Goal: Information Seeking & Learning: Learn about a topic

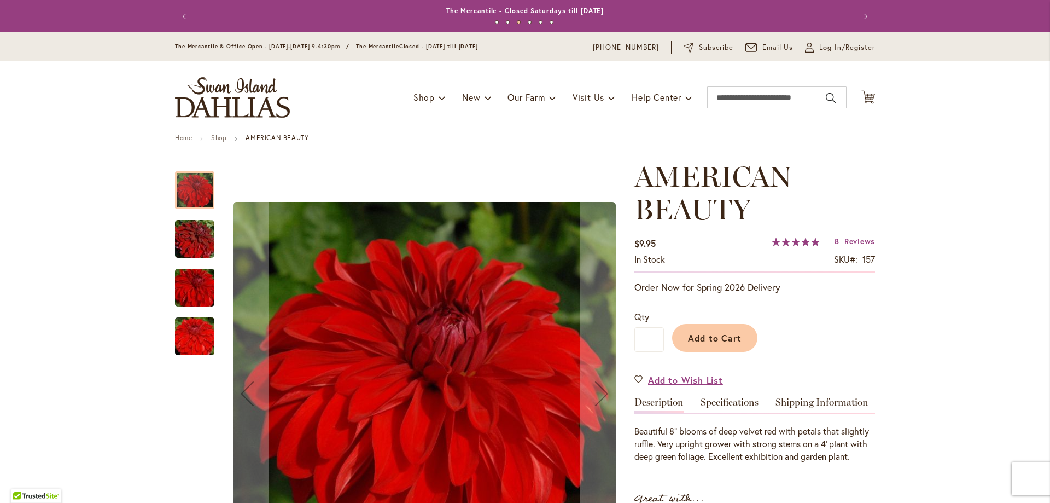
click at [184, 237] on img "AMERICAN BEAUTY" at bounding box center [194, 239] width 79 height 53
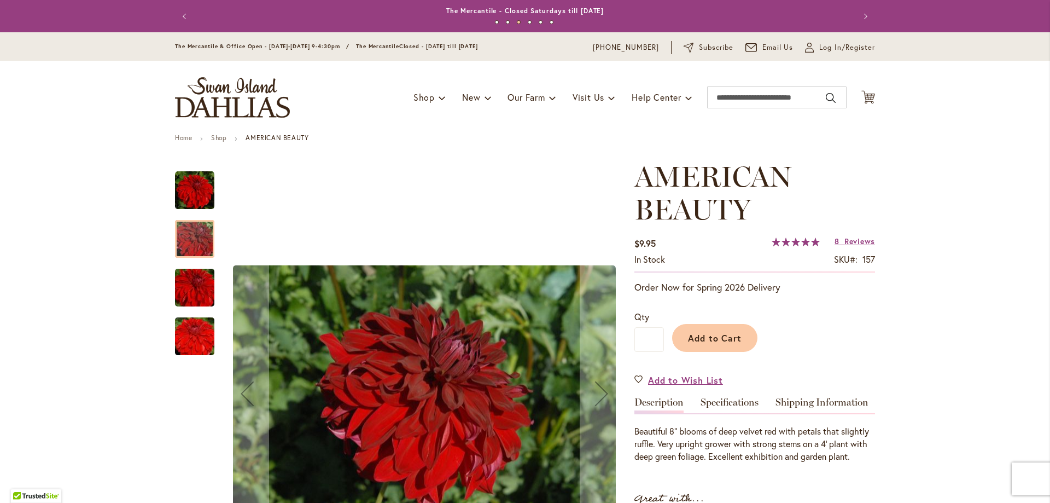
click at [190, 279] on img "AMERICAN BEAUTY" at bounding box center [194, 287] width 79 height 53
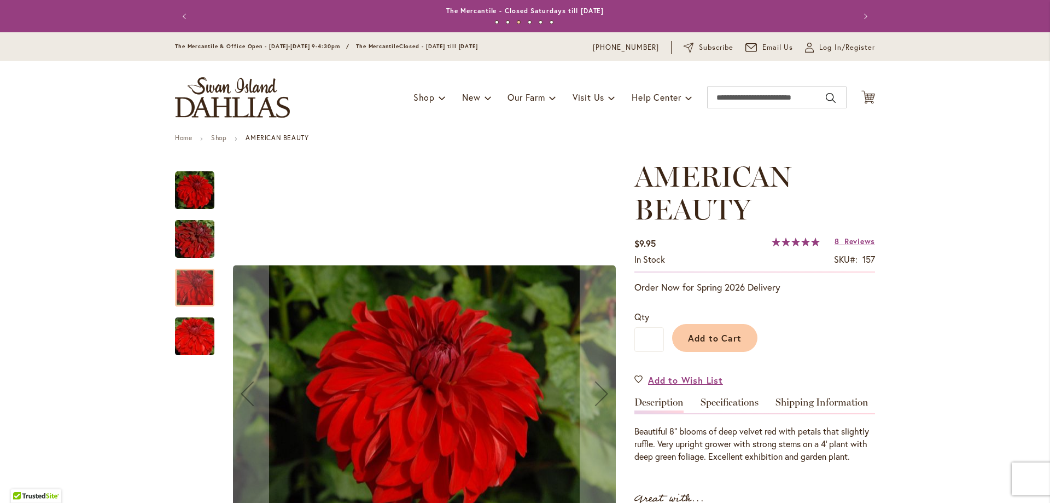
click at [202, 347] on img "AMERICAN BEAUTY" at bounding box center [194, 336] width 79 height 53
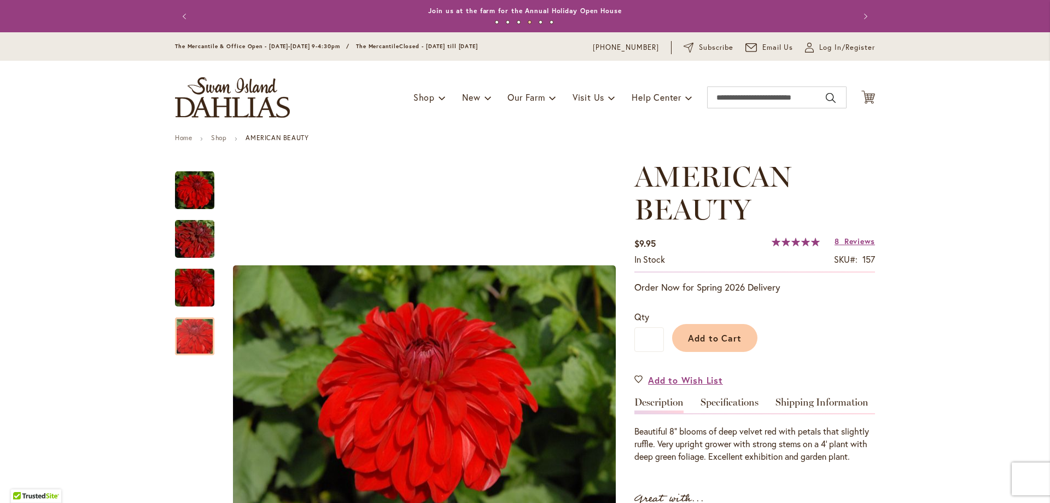
click at [214, 92] on img "store logo" at bounding box center [232, 97] width 115 height 40
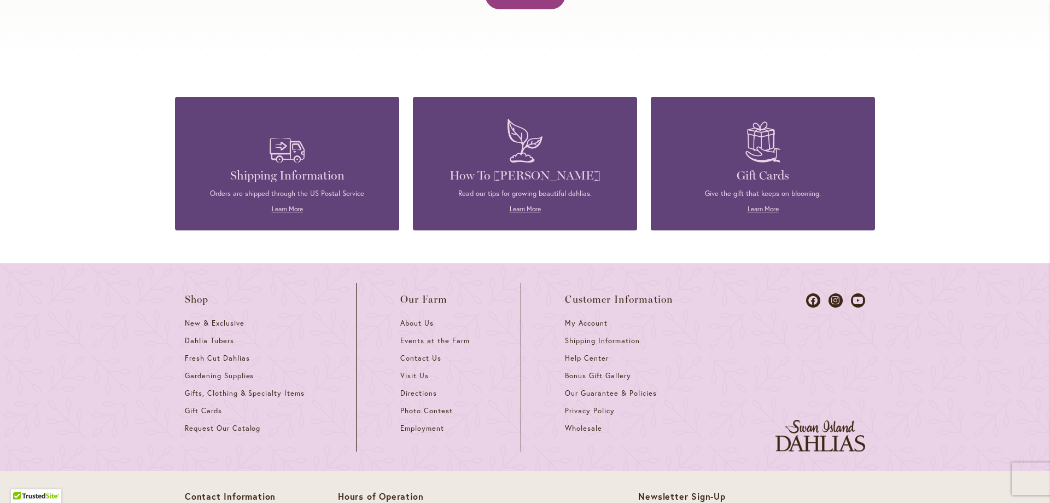
scroll to position [4717, 0]
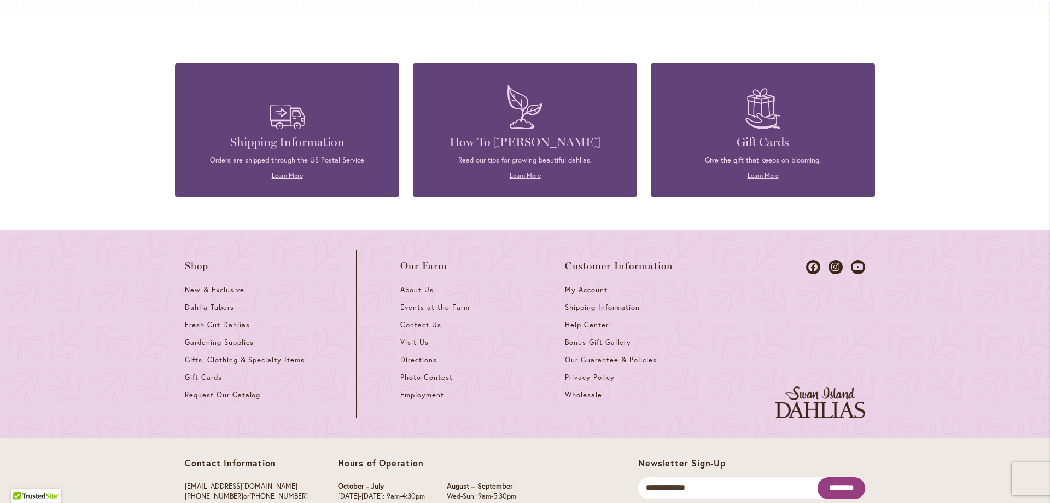
click at [212, 285] on span "New & Exclusive" at bounding box center [215, 289] width 60 height 9
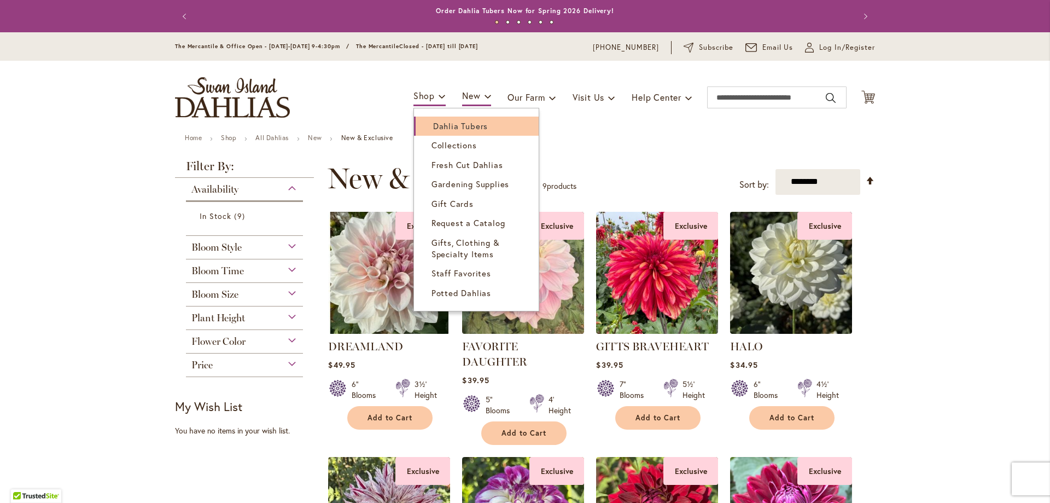
click at [450, 124] on span "Dahlia Tubers" at bounding box center [460, 125] width 55 height 11
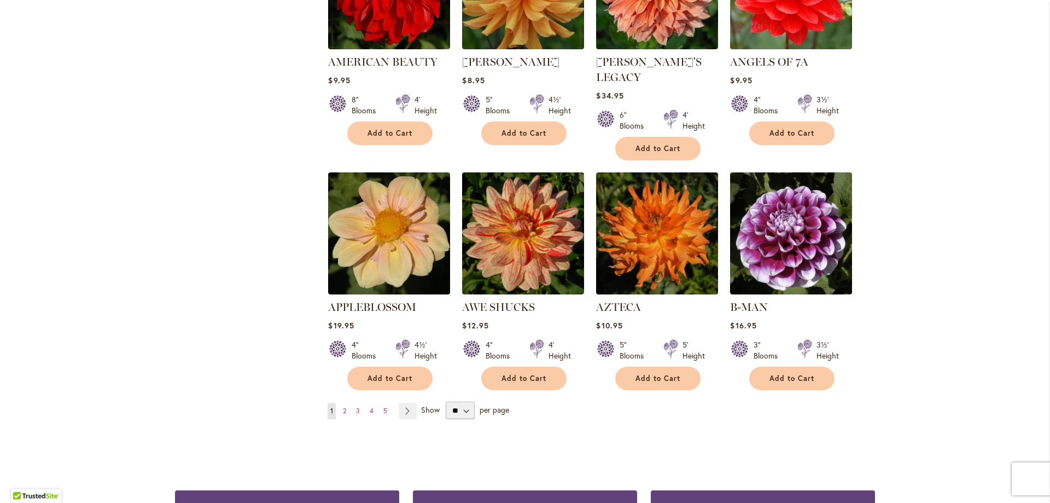
scroll to position [820, 0]
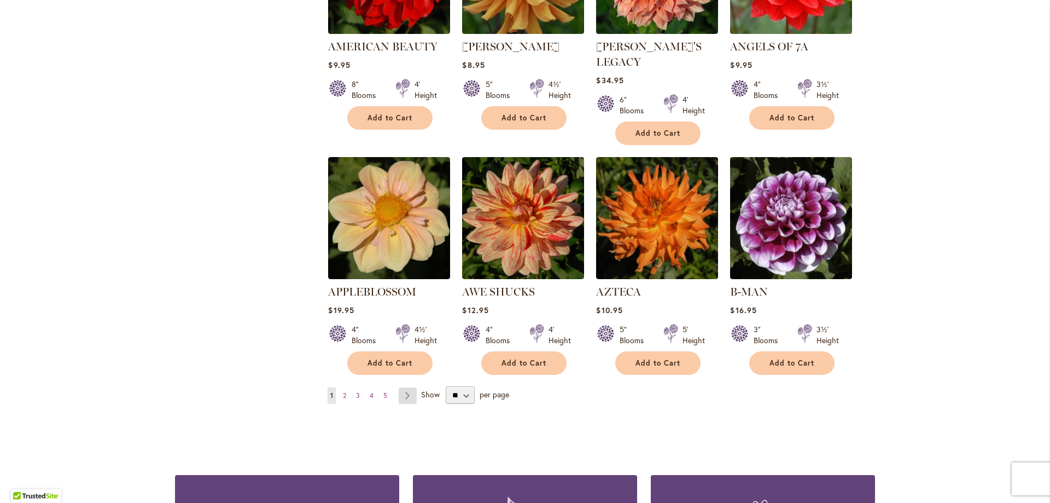
click at [404, 387] on link "Page Next" at bounding box center [408, 395] width 18 height 16
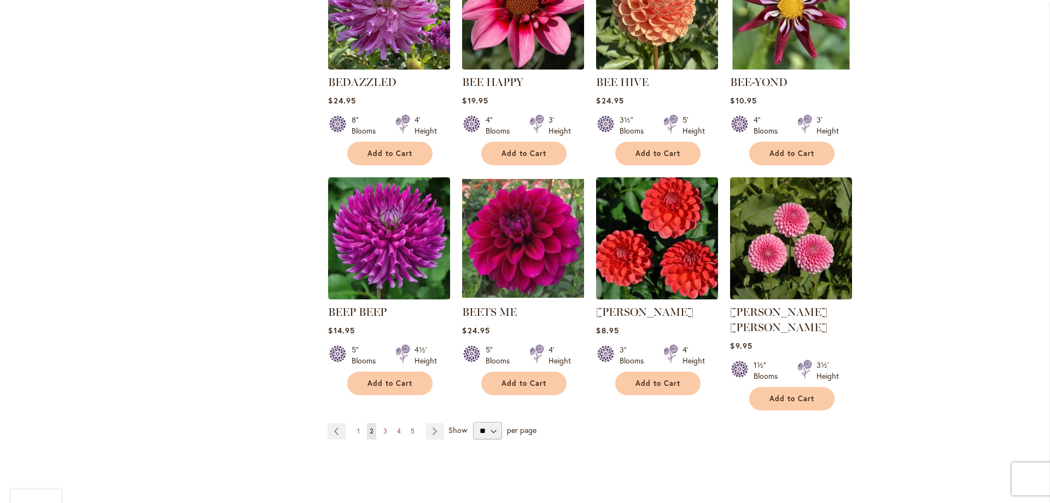
scroll to position [820, 0]
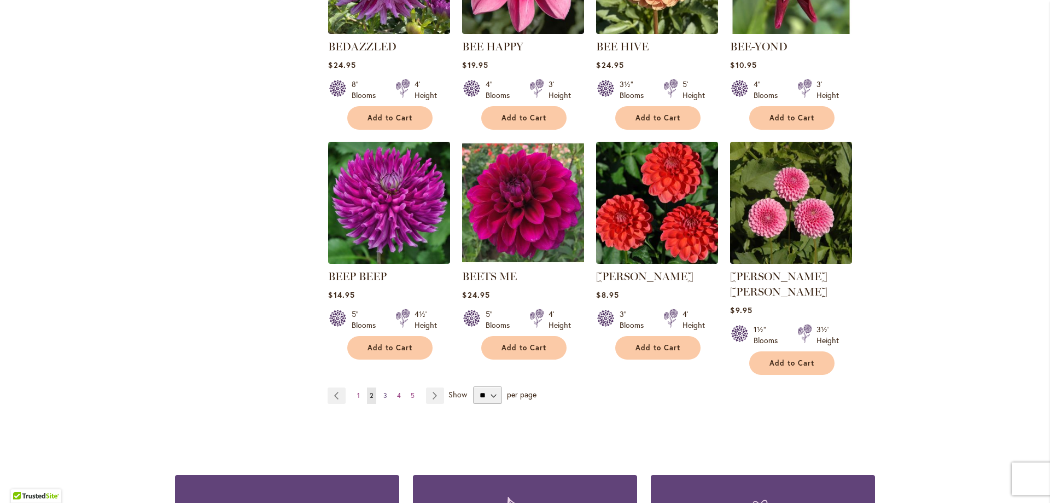
click at [383, 391] on span "3" at bounding box center [385, 395] width 4 height 8
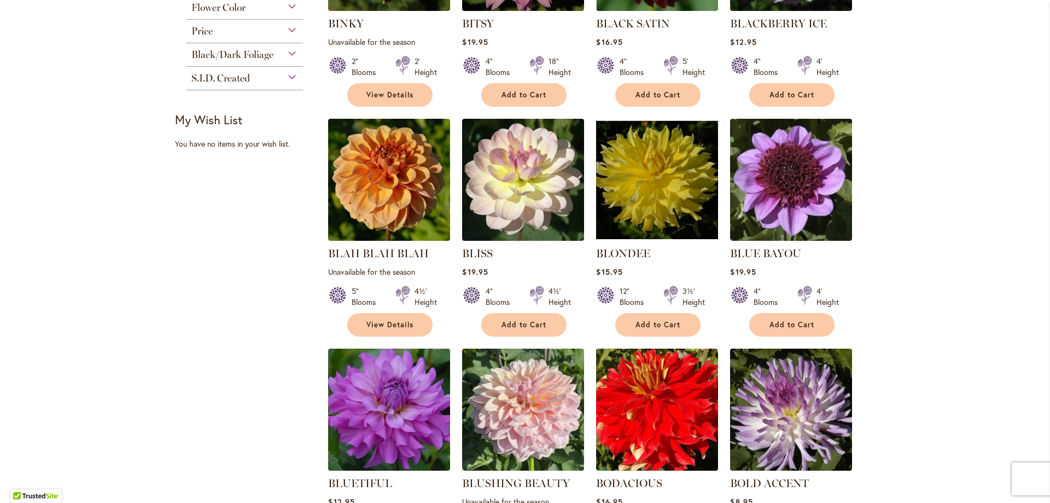
scroll to position [438, 0]
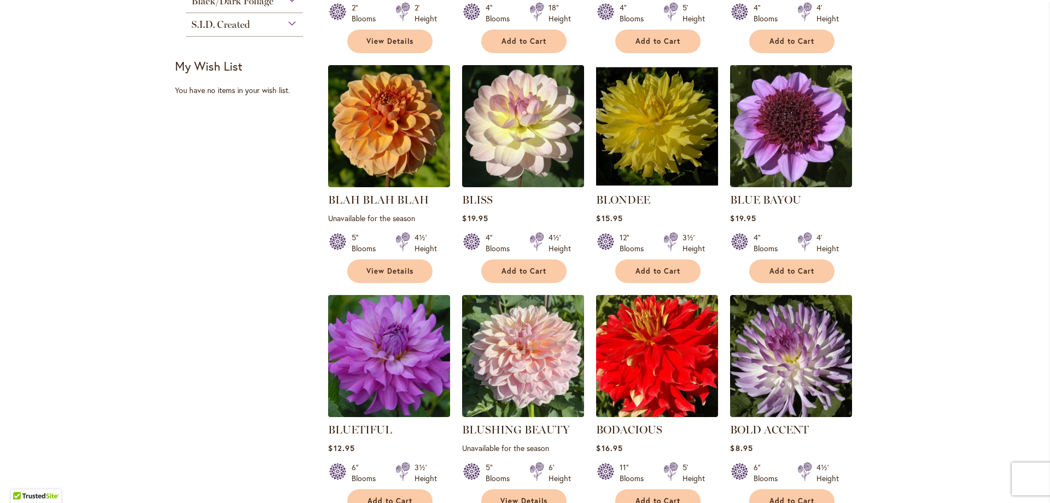
click at [376, 381] on img at bounding box center [389, 356] width 122 height 122
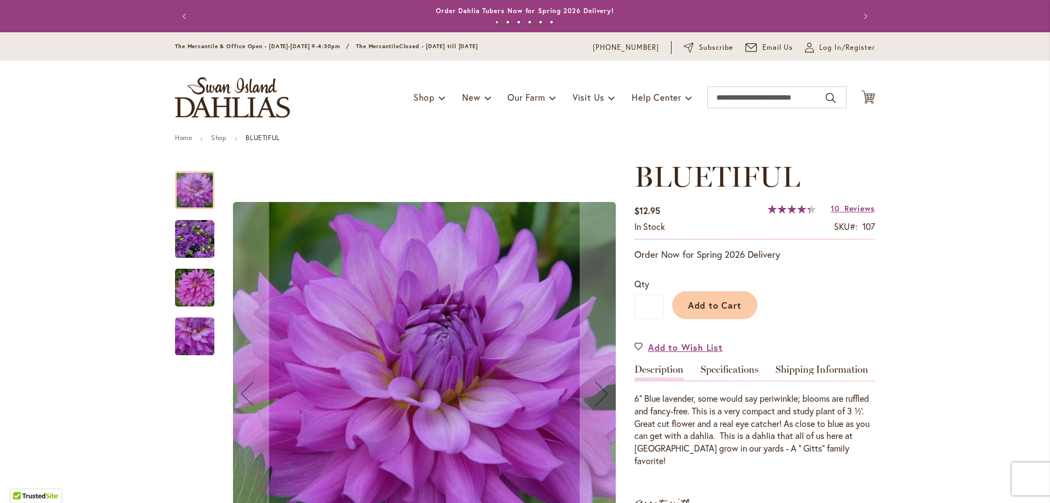
click at [191, 285] on img "Bluetiful" at bounding box center [194, 287] width 79 height 53
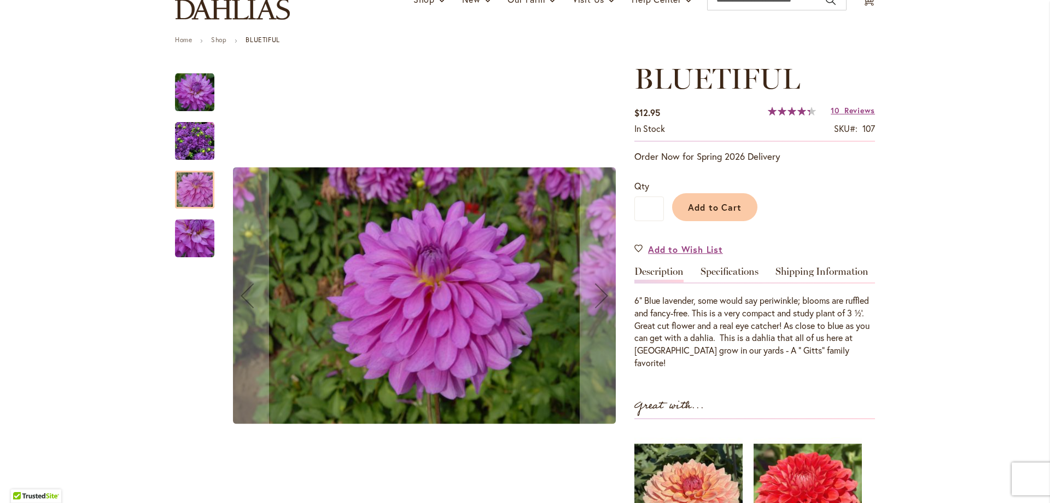
scroll to position [109, 0]
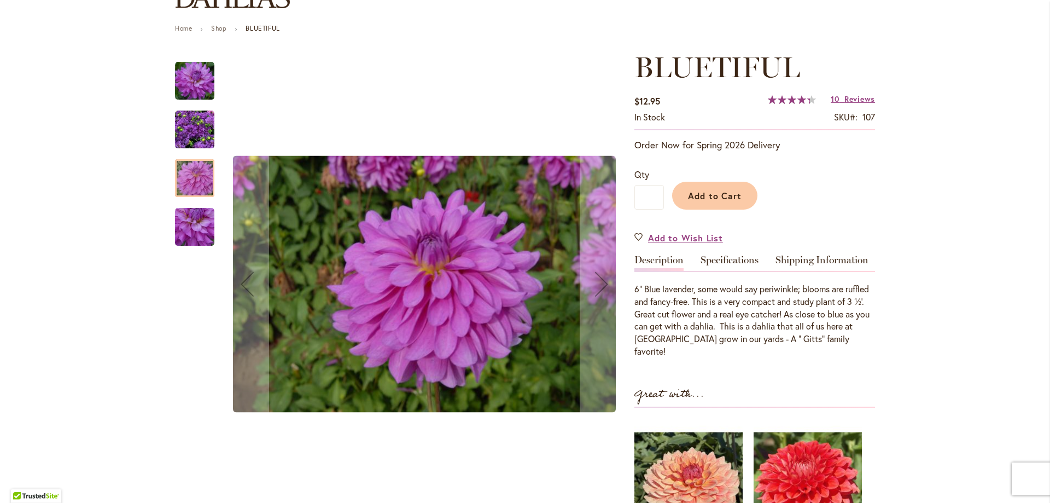
click at [183, 230] on img "Bluetiful" at bounding box center [194, 226] width 39 height 39
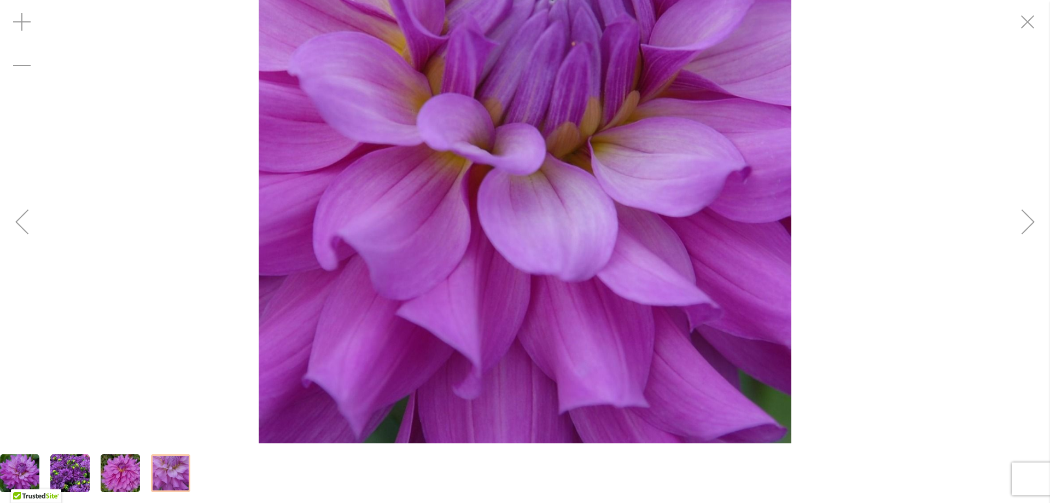
click at [58, 469] on img "Bluetiful" at bounding box center [69, 472] width 39 height 39
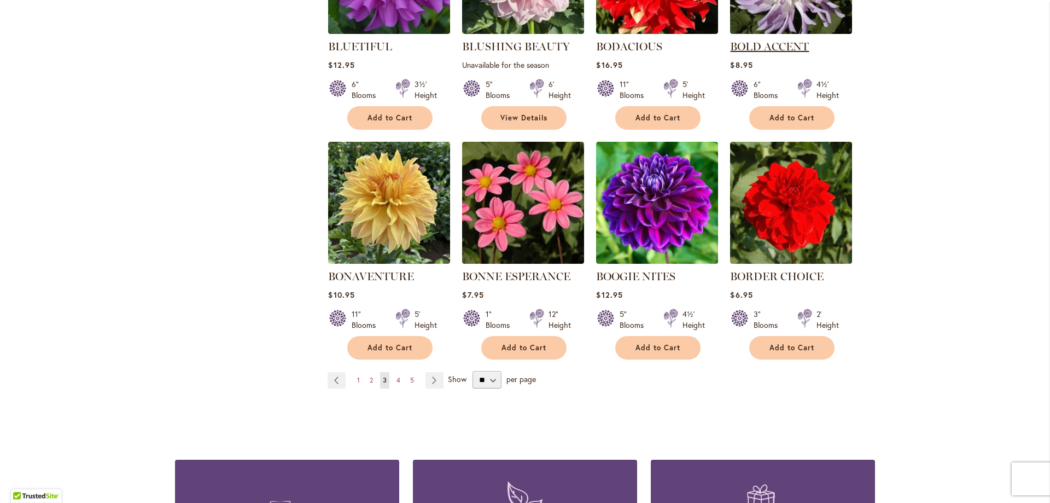
scroll to position [984, 0]
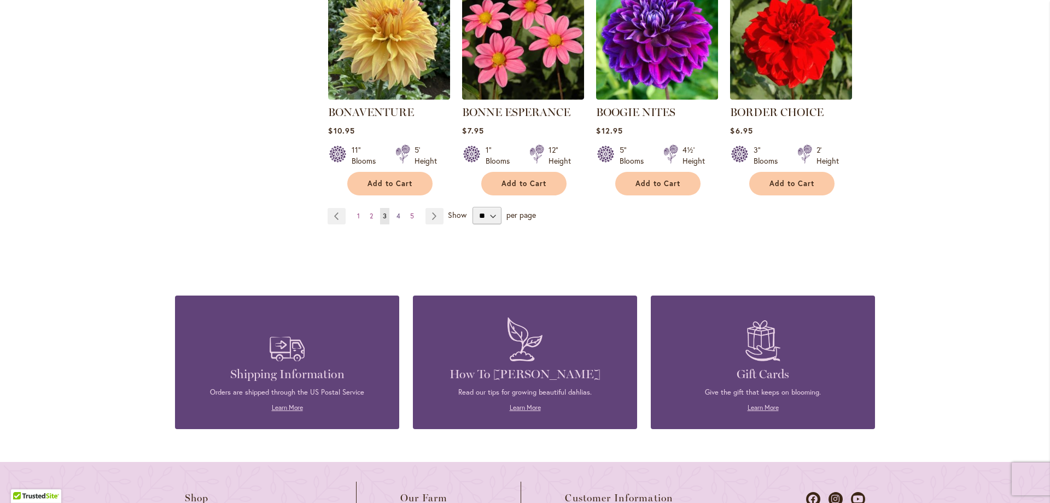
click at [397, 214] on span "4" at bounding box center [399, 216] width 4 height 8
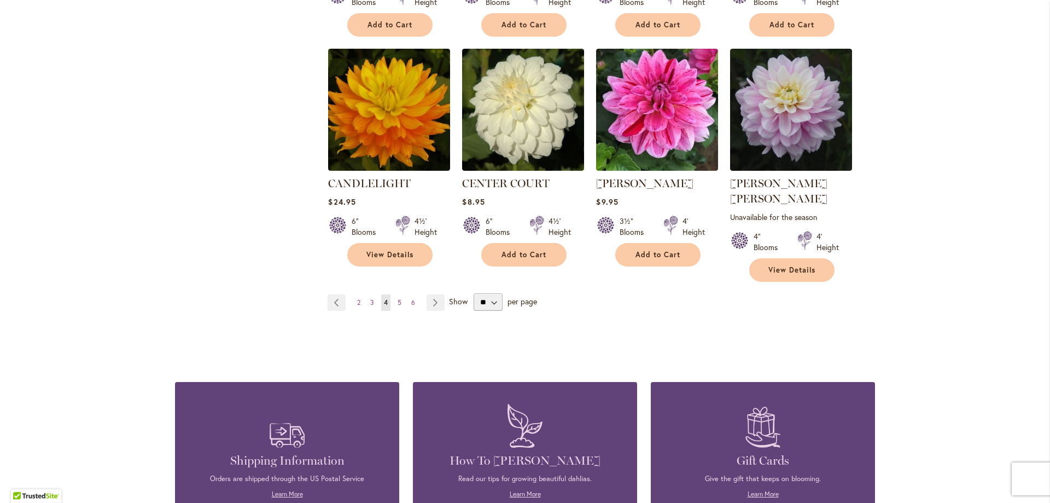
scroll to position [930, 0]
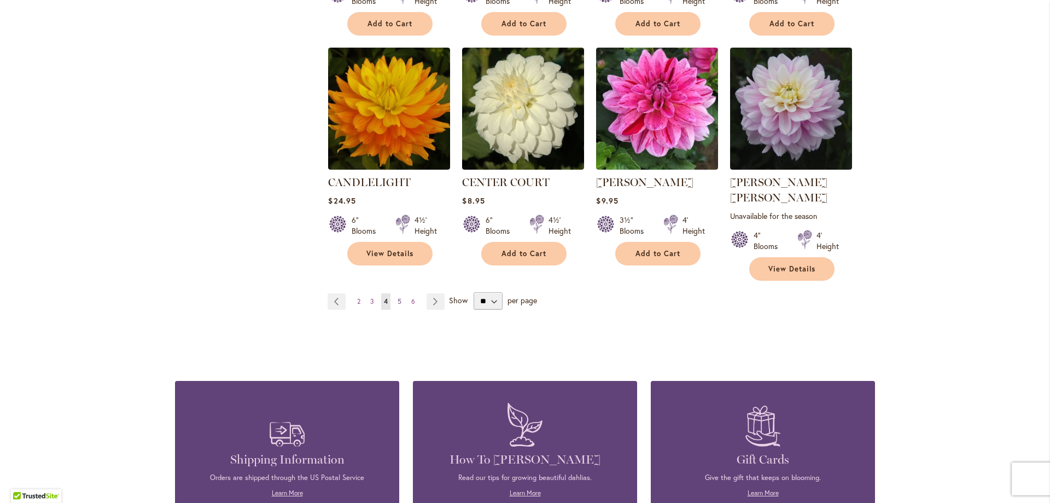
click at [398, 297] on span "5" at bounding box center [400, 301] width 4 height 8
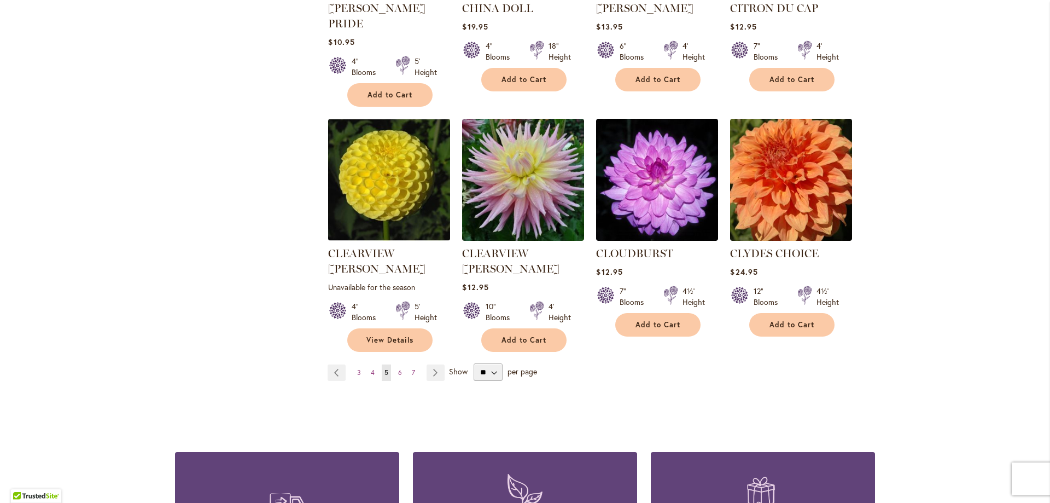
scroll to position [875, 0]
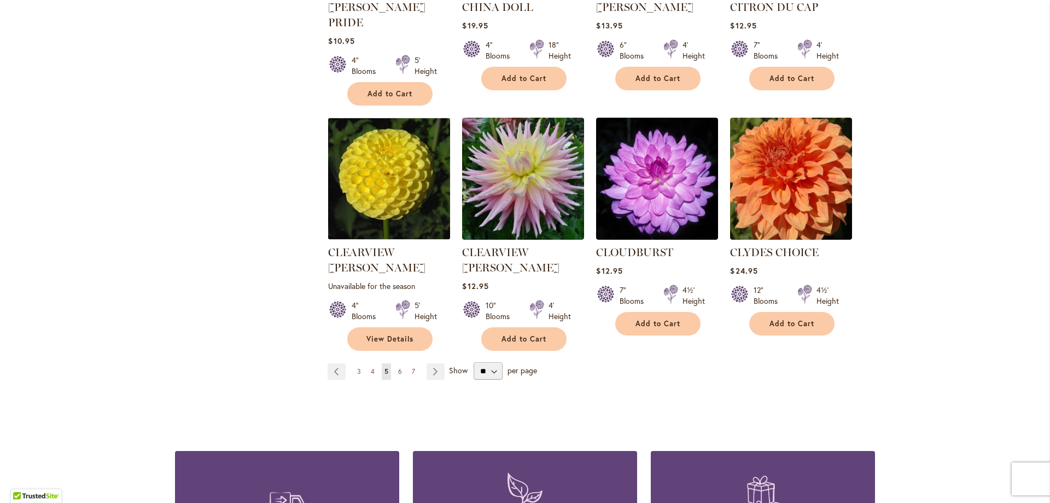
click at [395, 363] on link "Page 6" at bounding box center [399, 371] width 9 height 16
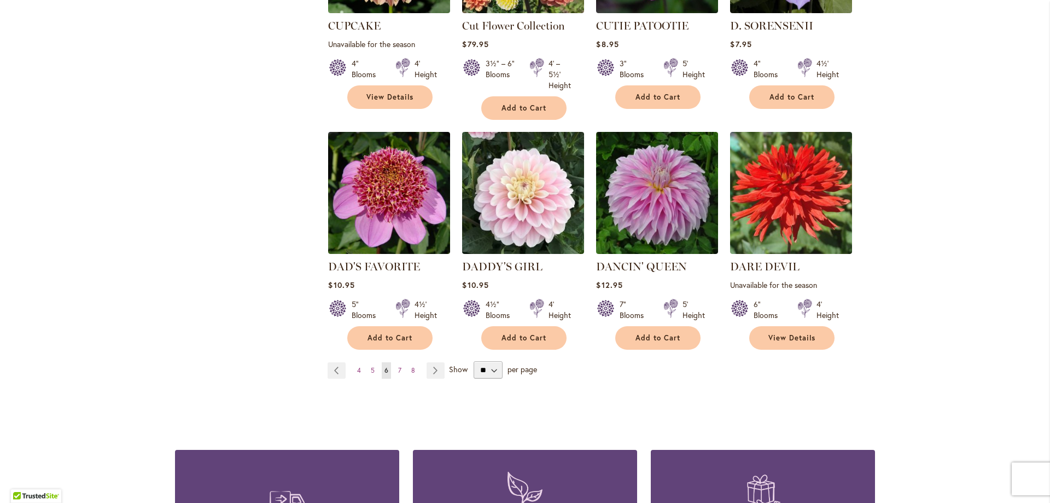
scroll to position [875, 0]
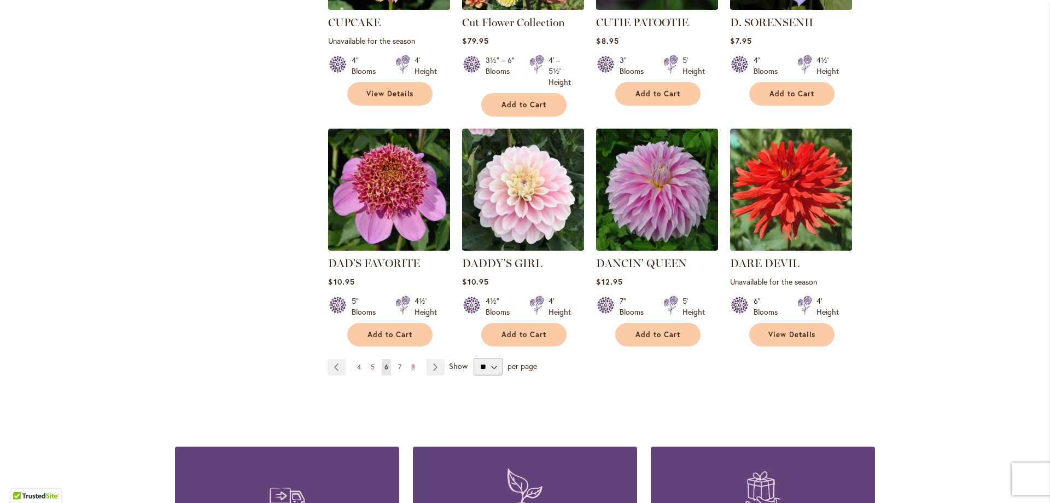
click at [398, 363] on span "7" at bounding box center [399, 367] width 3 height 8
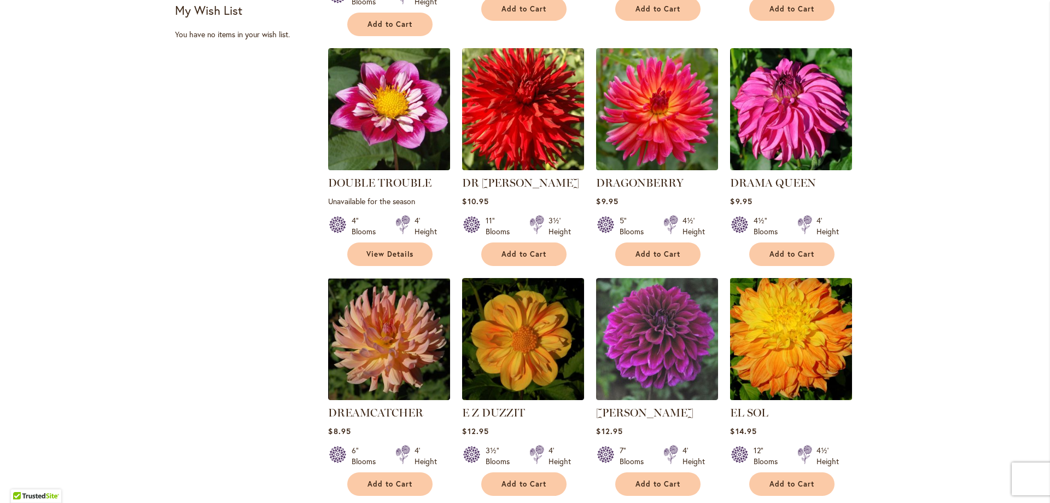
scroll to position [820, 0]
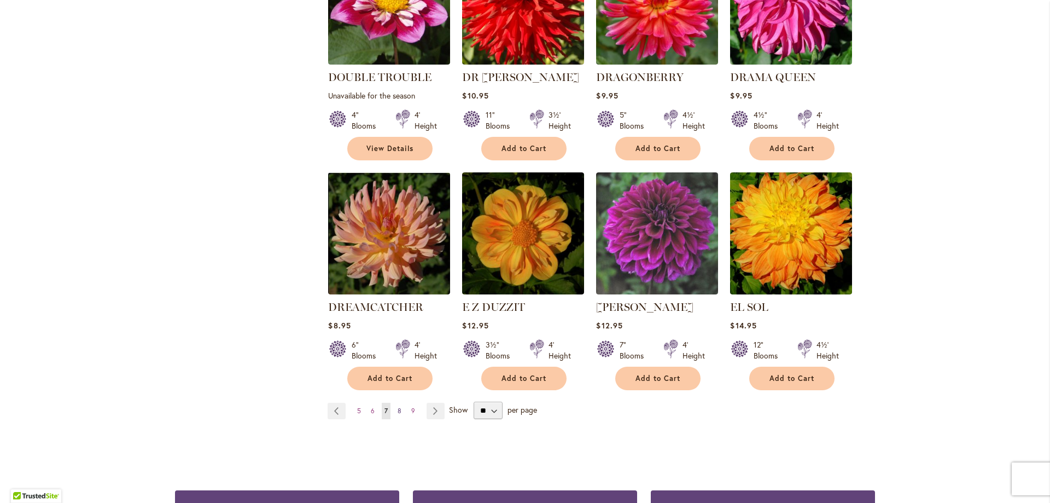
click at [398, 406] on span "8" at bounding box center [400, 410] width 4 height 8
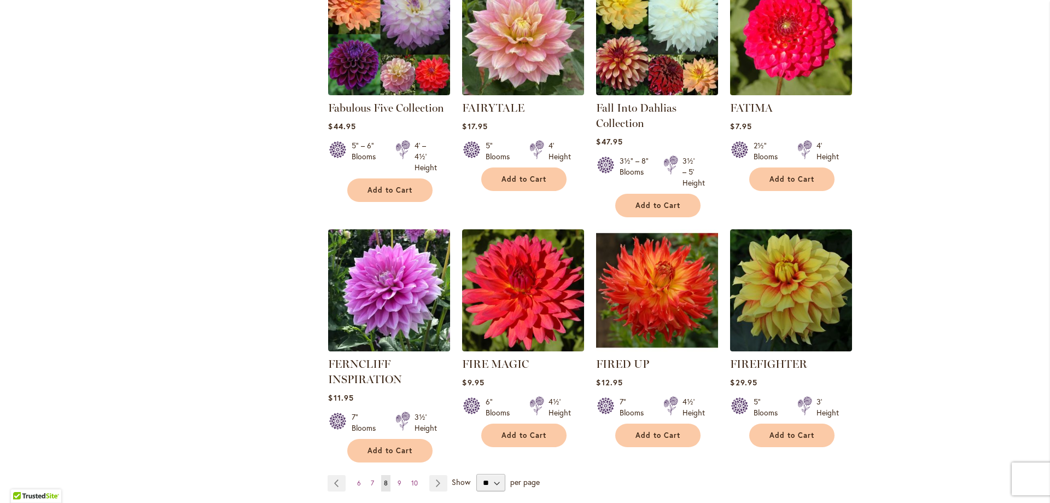
scroll to position [766, 0]
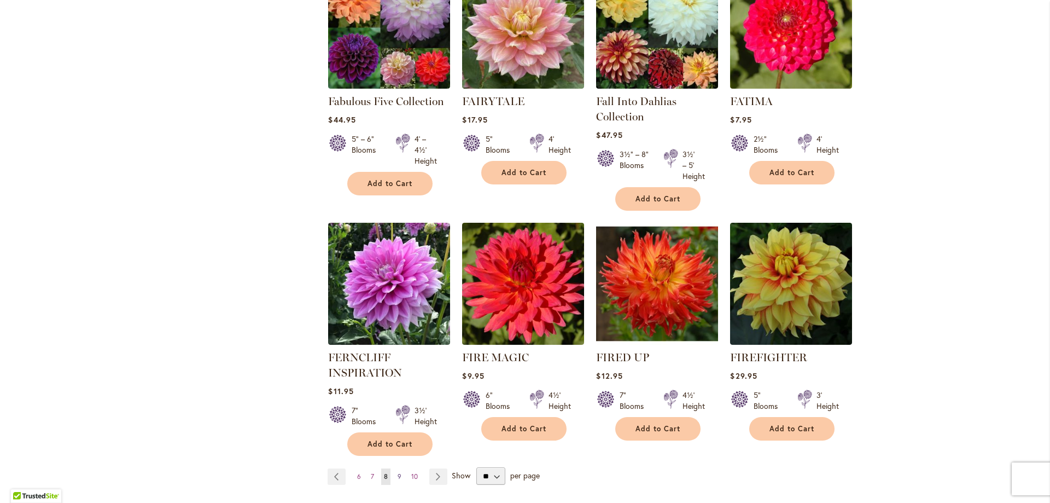
click at [398, 477] on span "9" at bounding box center [400, 476] width 4 height 8
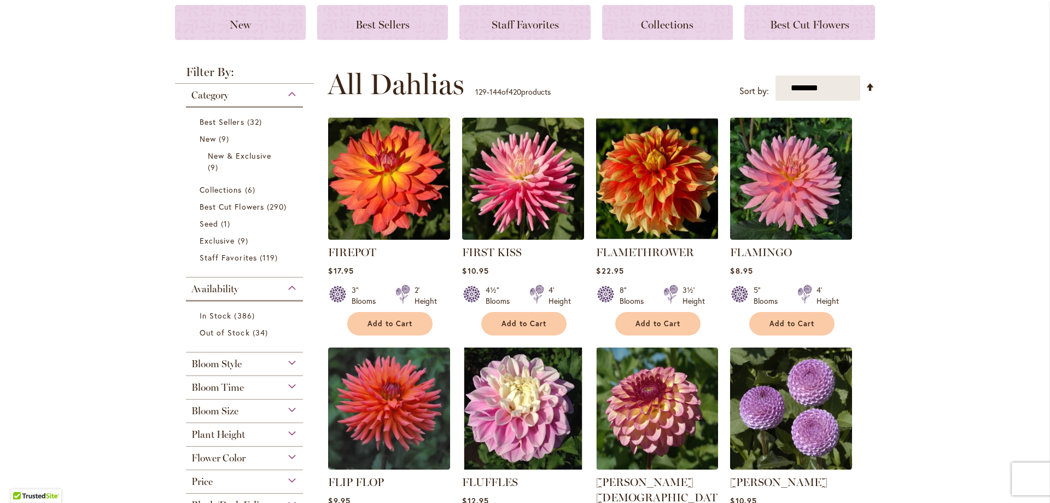
scroll to position [273, 0]
